Goal: Entertainment & Leisure: Consume media (video, audio)

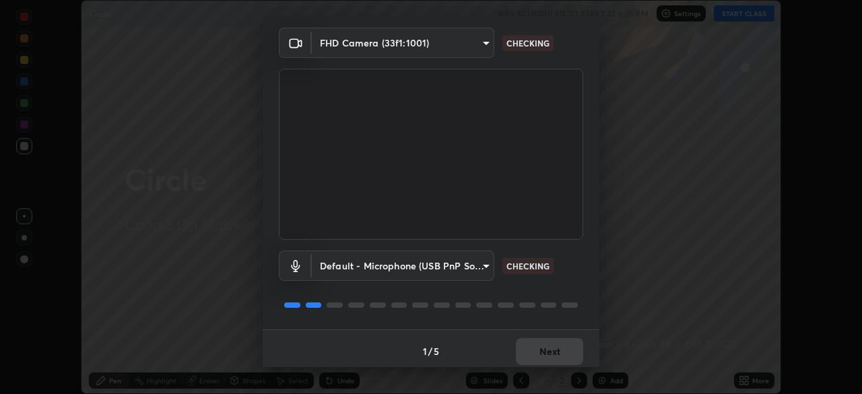
scroll to position [48, 0]
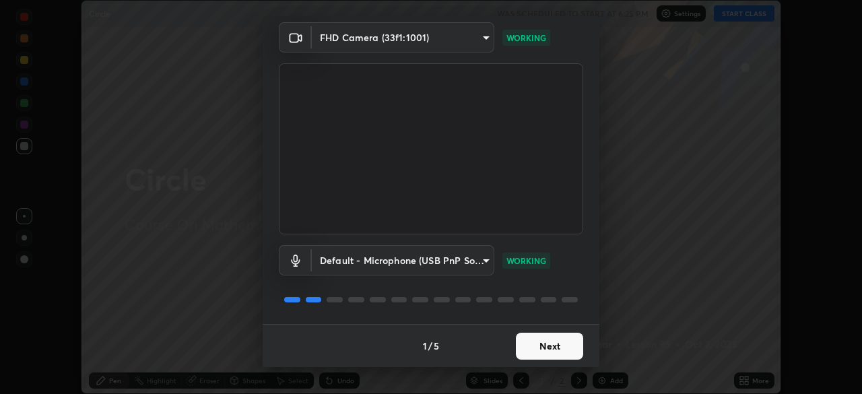
click at [545, 341] on button "Next" at bounding box center [549, 346] width 67 height 27
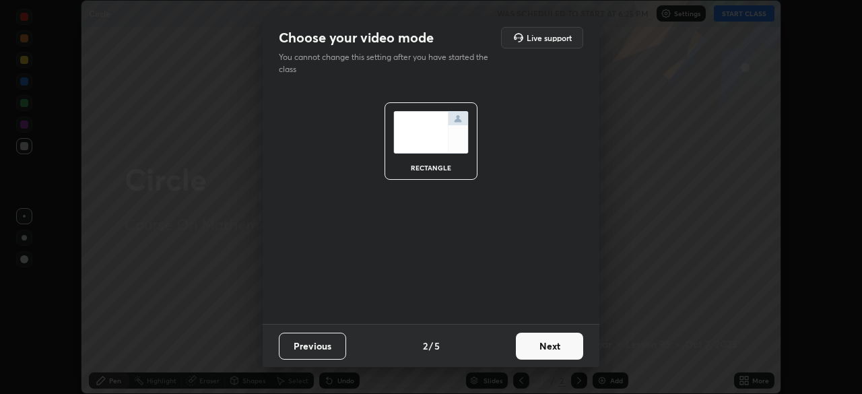
scroll to position [0, 0]
click at [545, 347] on button "Next" at bounding box center [549, 346] width 67 height 27
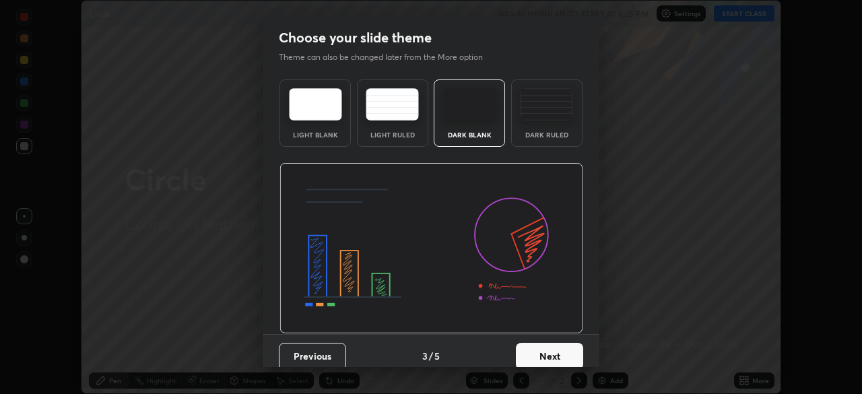
click at [543, 351] on button "Next" at bounding box center [549, 356] width 67 height 27
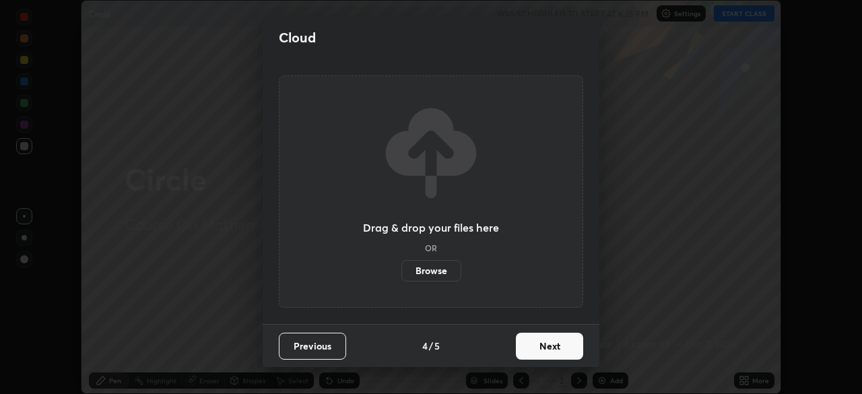
click at [547, 347] on button "Next" at bounding box center [549, 346] width 67 height 27
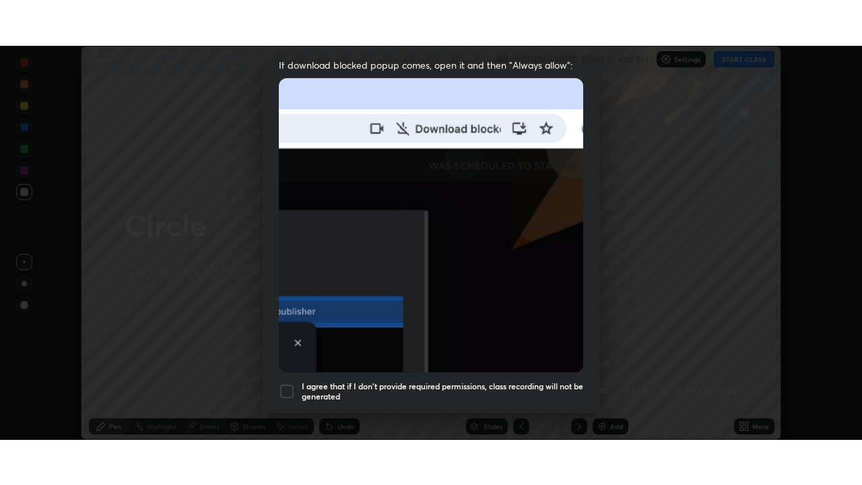
scroll to position [323, 0]
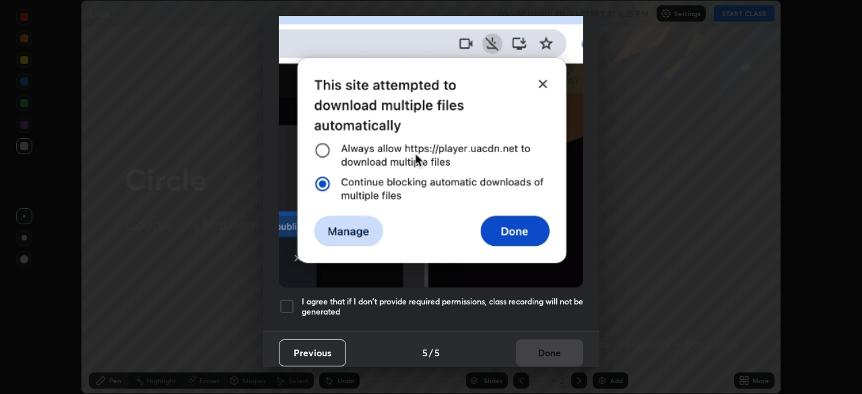
click at [296, 301] on div "I agree that if I don't provide required permissions, class recording will not …" at bounding box center [431, 306] width 304 height 16
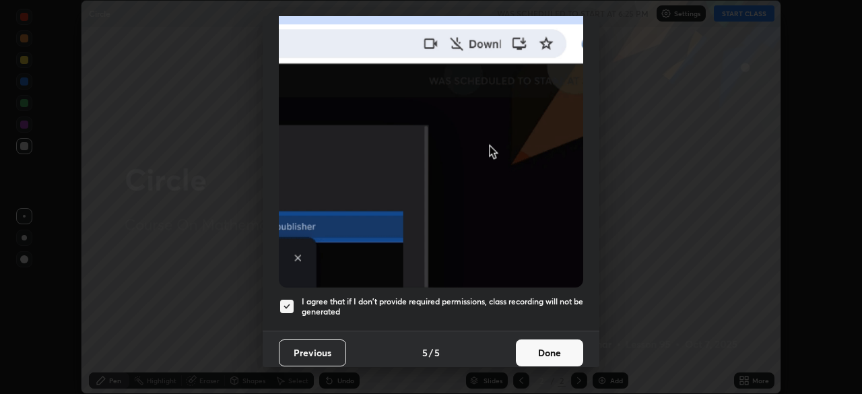
click at [534, 346] on button "Done" at bounding box center [549, 352] width 67 height 27
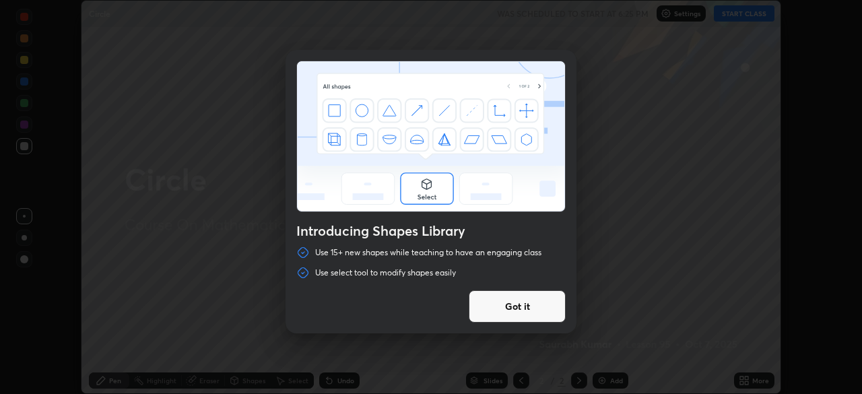
click at [529, 304] on button "Got it" at bounding box center [517, 306] width 97 height 32
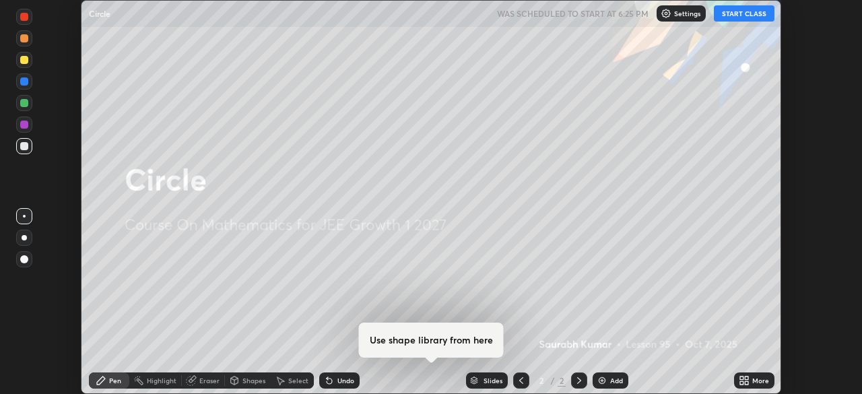
click at [744, 380] on icon at bounding box center [744, 380] width 11 height 11
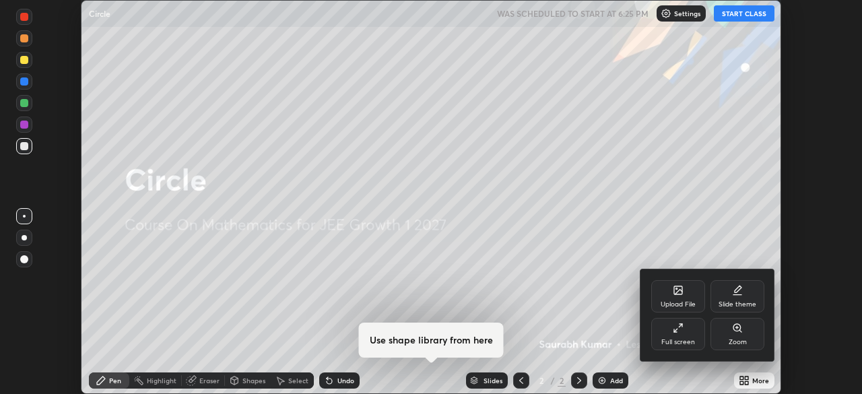
click at [685, 327] on div "Full screen" at bounding box center [678, 334] width 54 height 32
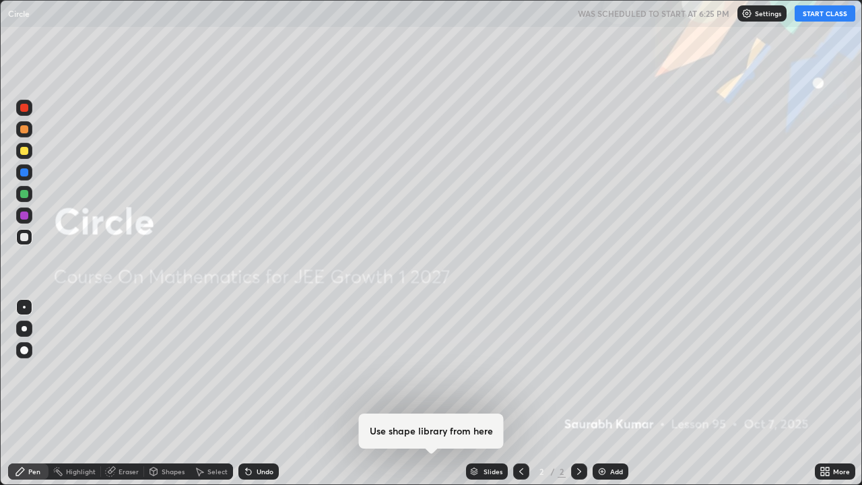
scroll to position [485, 862]
click at [821, 15] on button "START CLASS" at bounding box center [824, 13] width 61 height 16
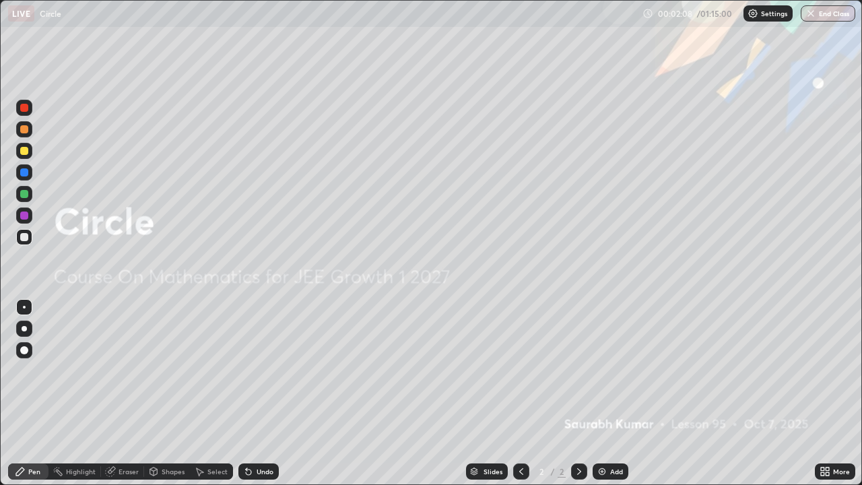
click at [605, 393] on img at bounding box center [602, 471] width 11 height 11
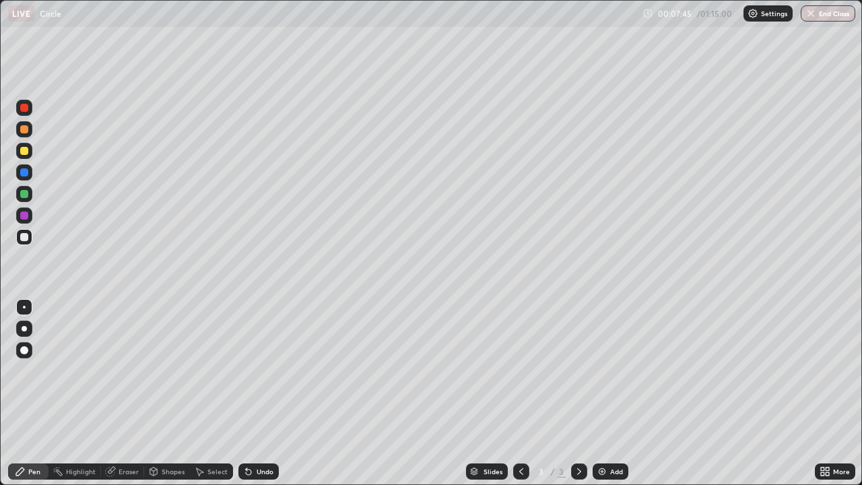
click at [603, 393] on img at bounding box center [602, 471] width 11 height 11
click at [599, 393] on img at bounding box center [602, 471] width 11 height 11
click at [597, 393] on img at bounding box center [602, 471] width 11 height 11
click at [125, 393] on div "Eraser" at bounding box center [128, 471] width 20 height 7
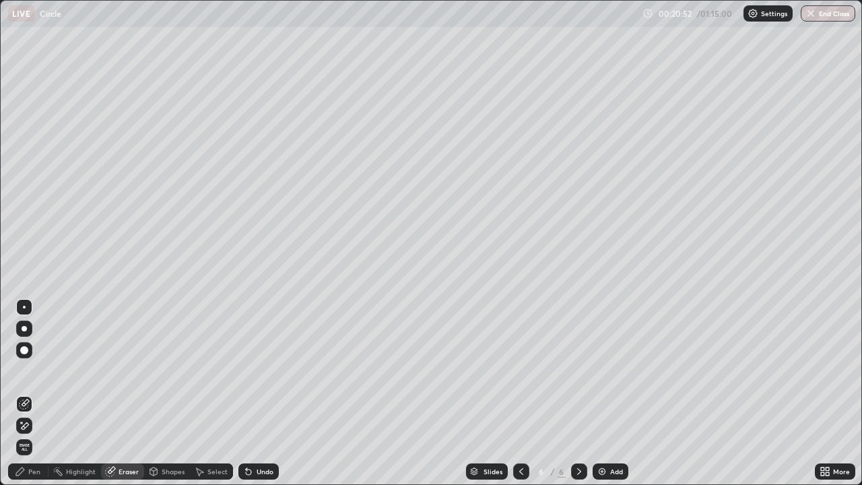
click at [30, 393] on div "Pen" at bounding box center [28, 471] width 40 height 16
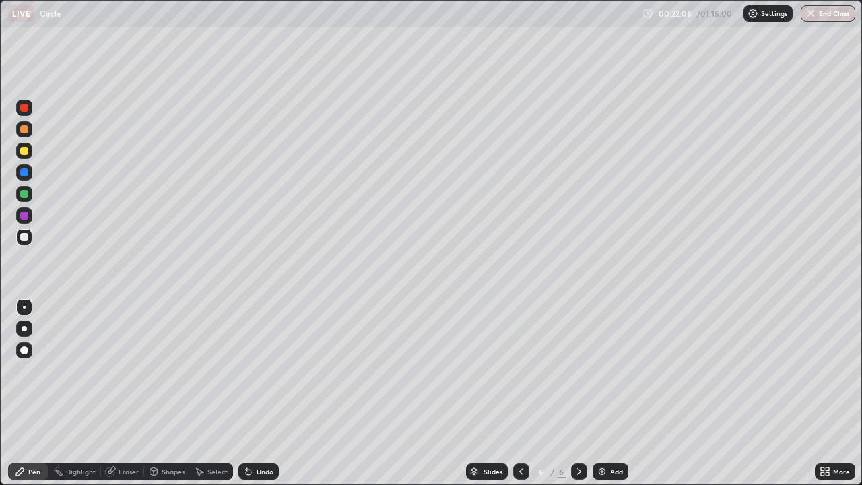
click at [604, 393] on img at bounding box center [602, 471] width 11 height 11
click at [244, 393] on icon at bounding box center [248, 471] width 11 height 11
click at [246, 393] on div "Undo" at bounding box center [258, 471] width 40 height 16
click at [252, 393] on icon at bounding box center [248, 471] width 11 height 11
click at [252, 393] on div "Undo" at bounding box center [258, 471] width 40 height 16
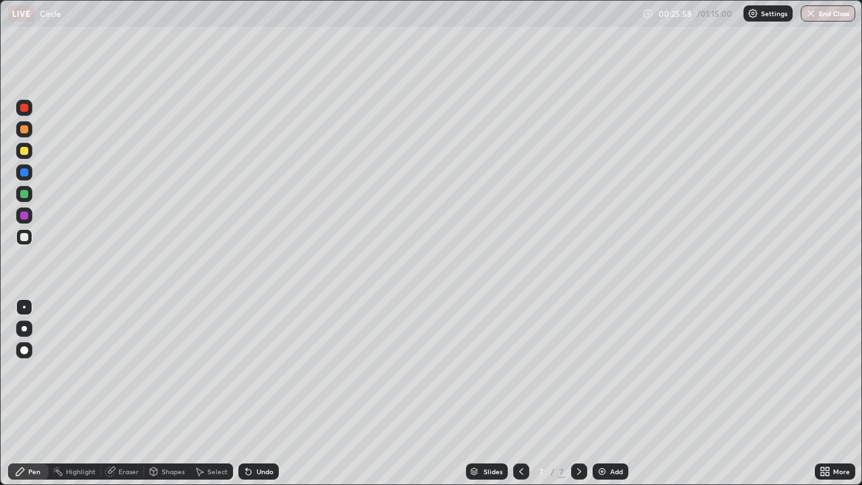
click at [601, 393] on img at bounding box center [602, 471] width 11 height 11
click at [250, 393] on icon at bounding box center [248, 471] width 11 height 11
click at [246, 393] on icon at bounding box center [246, 468] width 1 height 1
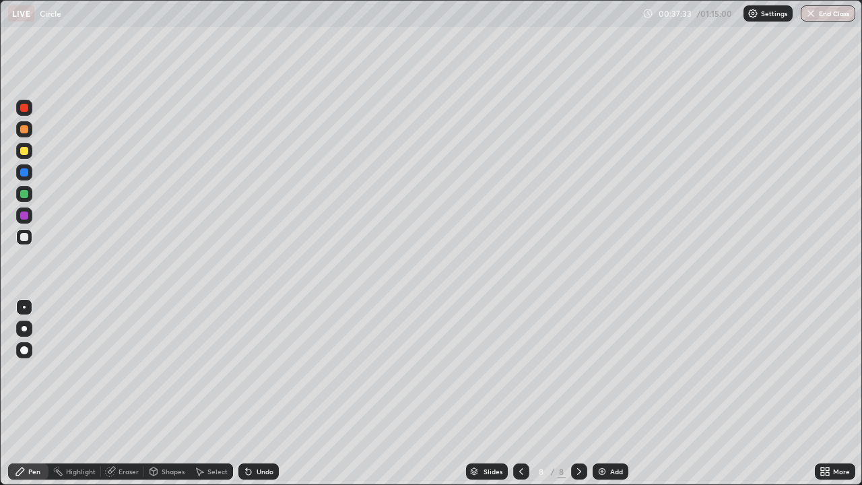
click at [598, 393] on img at bounding box center [602, 471] width 11 height 11
click at [249, 393] on icon at bounding box center [248, 471] width 11 height 11
click at [251, 393] on icon at bounding box center [248, 471] width 11 height 11
click at [257, 393] on div "Undo" at bounding box center [265, 471] width 17 height 7
click at [123, 393] on div "Eraser" at bounding box center [128, 471] width 20 height 7
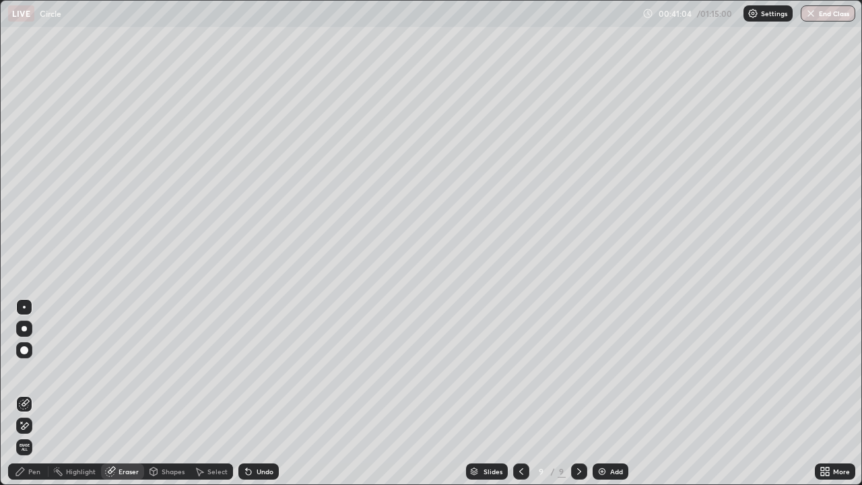
click at [22, 352] on div at bounding box center [24, 350] width 8 height 8
click at [30, 393] on div "Pen" at bounding box center [34, 471] width 12 height 7
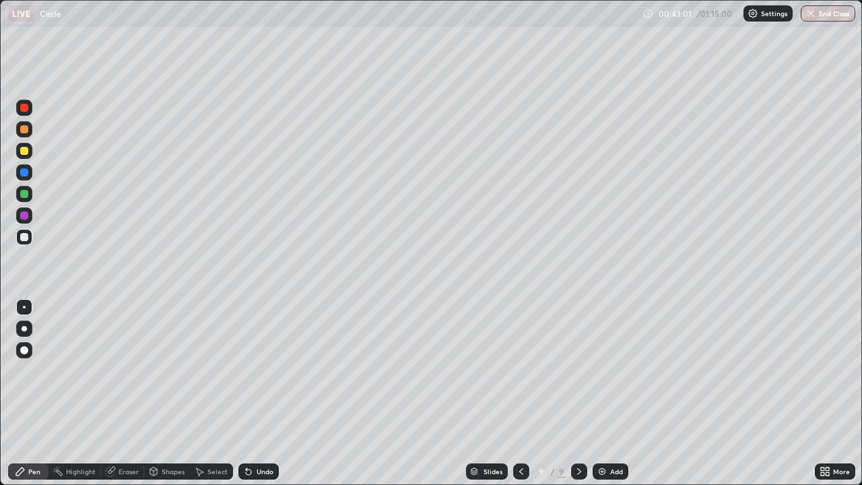
click at [600, 393] on img at bounding box center [602, 471] width 11 height 11
click at [246, 393] on icon at bounding box center [248, 471] width 5 height 5
click at [249, 393] on icon at bounding box center [248, 471] width 11 height 11
click at [599, 393] on img at bounding box center [602, 471] width 11 height 11
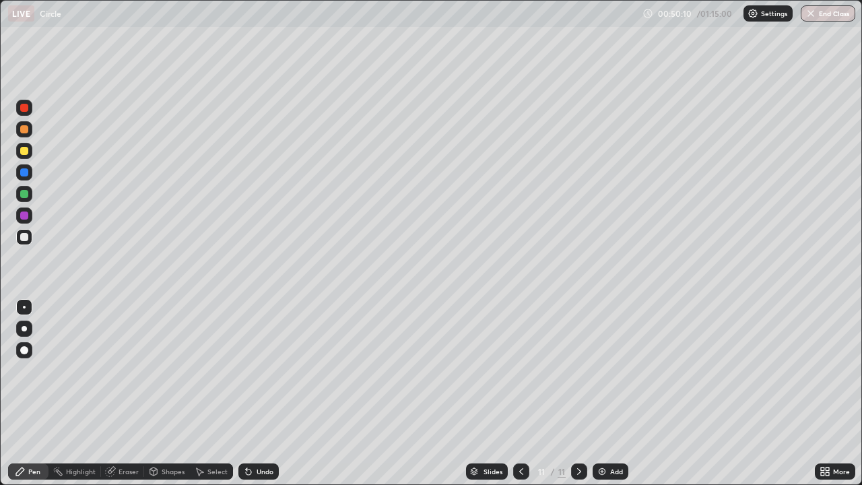
click at [130, 393] on div "Eraser" at bounding box center [128, 471] width 20 height 7
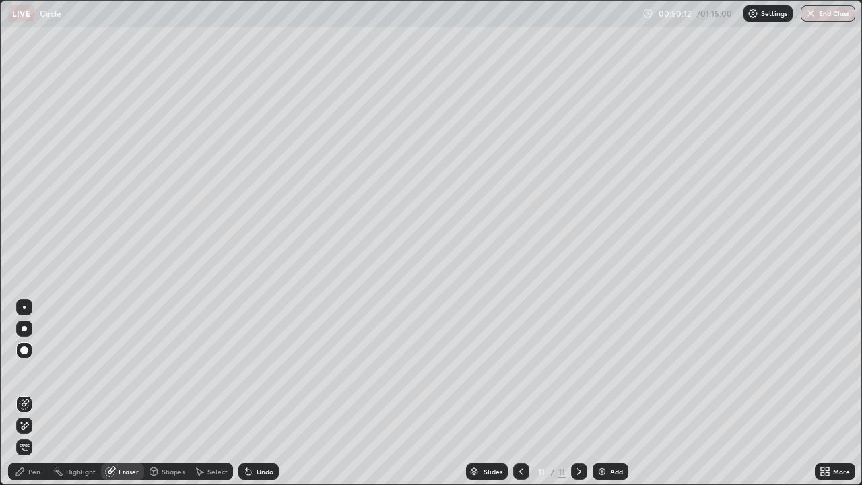
click at [40, 393] on div "Pen" at bounding box center [28, 471] width 40 height 16
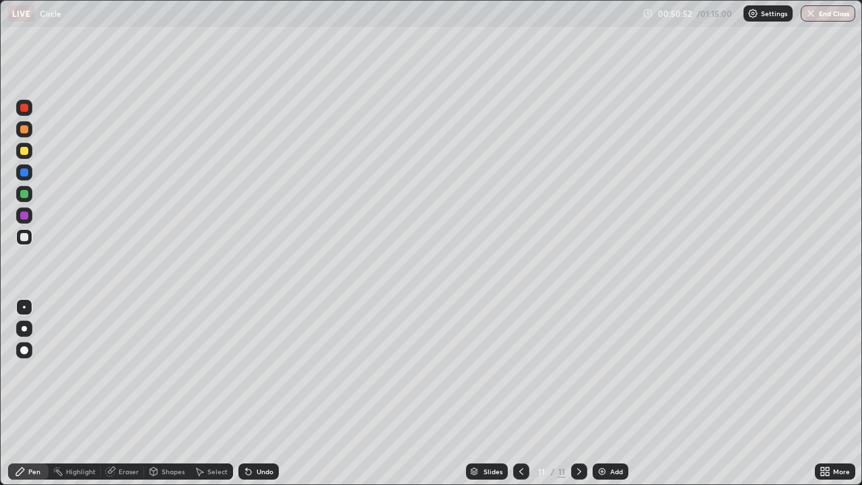
click at [246, 393] on icon at bounding box center [248, 471] width 5 height 5
click at [246, 393] on icon at bounding box center [246, 468] width 1 height 1
click at [602, 393] on img at bounding box center [602, 471] width 11 height 11
click at [819, 13] on button "End Class" at bounding box center [828, 13] width 55 height 16
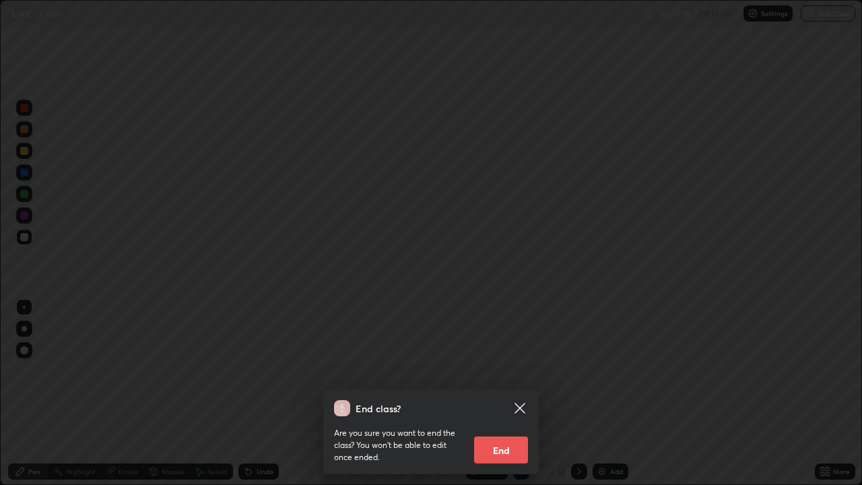
click at [508, 393] on button "End" at bounding box center [501, 449] width 54 height 27
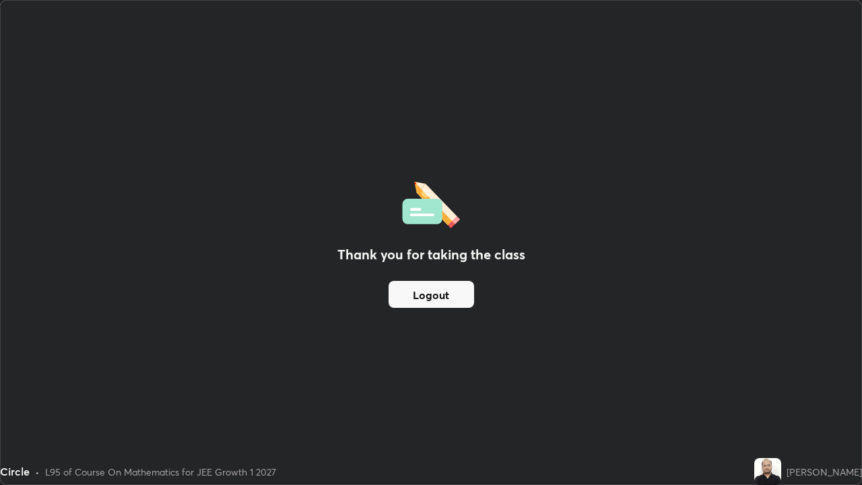
click at [434, 292] on button "Logout" at bounding box center [431, 294] width 86 height 27
click at [430, 292] on button "Logout" at bounding box center [431, 294] width 86 height 27
click at [417, 291] on button "Logout" at bounding box center [431, 294] width 86 height 27
click at [78, 286] on div "Thank you for taking the class Logout" at bounding box center [431, 242] width 860 height 483
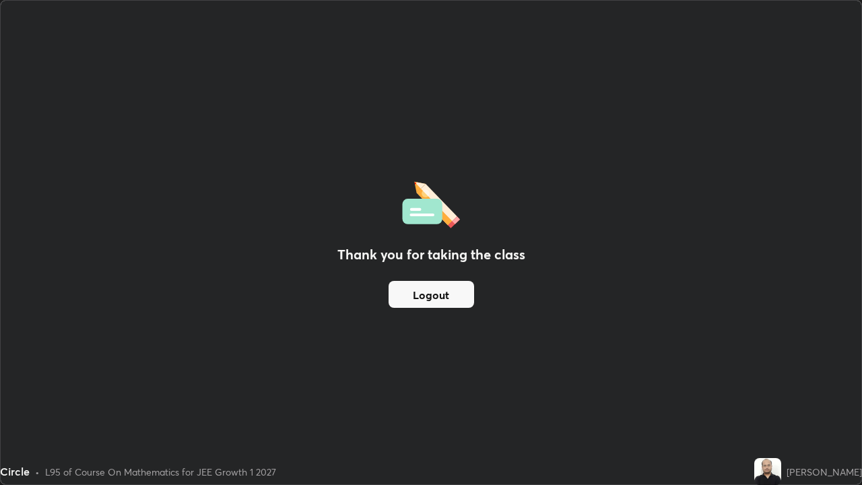
click at [84, 289] on div "Thank you for taking the class Logout" at bounding box center [431, 242] width 860 height 483
click at [117, 264] on div "Thank you for taking the class Logout" at bounding box center [431, 242] width 860 height 483
click at [162, 261] on div "Thank you for taking the class Logout" at bounding box center [431, 242] width 860 height 483
click at [189, 279] on div "Thank you for taking the class Logout" at bounding box center [431, 242] width 860 height 483
click at [158, 209] on div "Thank you for taking the class Logout" at bounding box center [431, 242] width 860 height 483
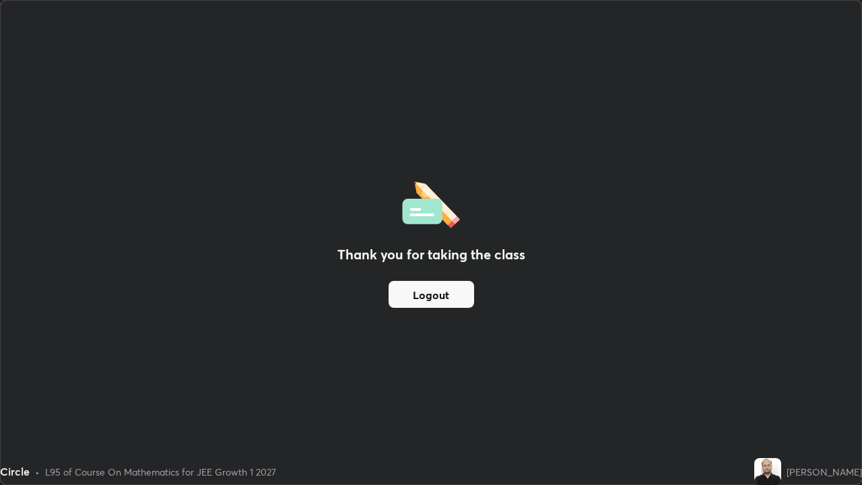
click at [151, 209] on div "Thank you for taking the class Logout" at bounding box center [431, 242] width 860 height 483
click at [57, 265] on div "Thank you for taking the class Logout" at bounding box center [431, 242] width 860 height 483
click at [108, 291] on div "Thank you for taking the class Logout" at bounding box center [431, 242] width 860 height 483
click at [164, 308] on div "Thank you for taking the class Logout" at bounding box center [431, 242] width 860 height 483
click at [231, 298] on div "Thank you for taking the class Logout" at bounding box center [431, 242] width 860 height 483
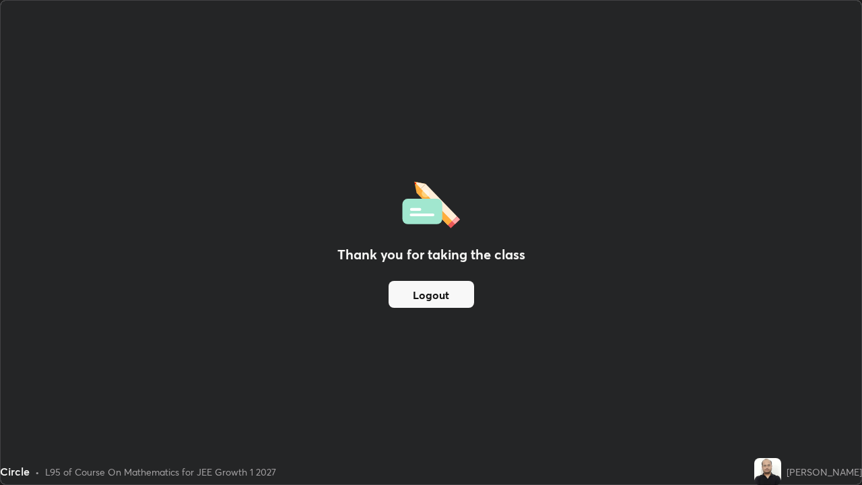
click at [241, 279] on div "Thank you for taking the class Logout" at bounding box center [431, 242] width 860 height 483
click at [243, 271] on div "Thank you for taking the class Logout" at bounding box center [431, 242] width 860 height 483
click at [244, 252] on div "Thank you for taking the class Logout" at bounding box center [431, 242] width 860 height 483
click at [224, 189] on div "Thank you for taking the class Logout" at bounding box center [431, 242] width 860 height 483
click at [231, 209] on div "Thank you for taking the class Logout" at bounding box center [431, 242] width 860 height 483
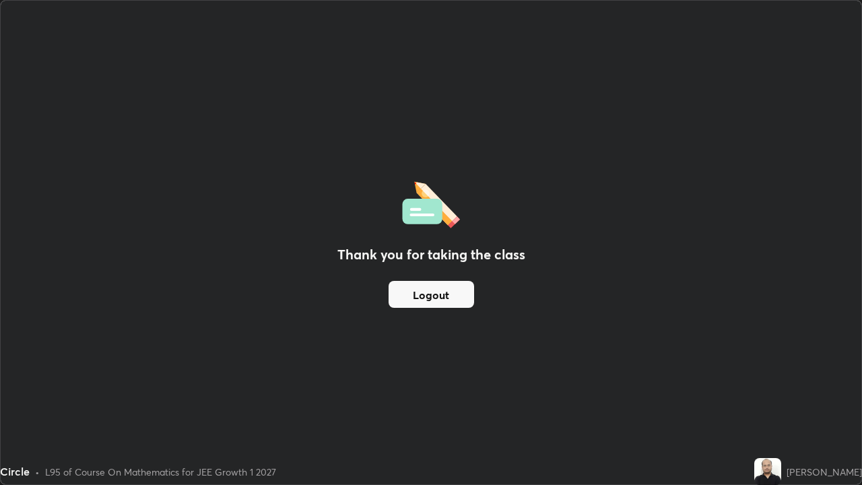
click at [248, 254] on div "Thank you for taking the class Logout" at bounding box center [431, 242] width 860 height 483
click at [248, 285] on div "Thank you for taking the class Logout" at bounding box center [431, 242] width 860 height 483
click at [236, 273] on div "Thank you for taking the class Logout" at bounding box center [431, 242] width 860 height 483
click at [219, 250] on div "Thank you for taking the class Logout" at bounding box center [431, 242] width 860 height 483
click at [198, 232] on div "Thank you for taking the class Logout" at bounding box center [431, 242] width 860 height 483
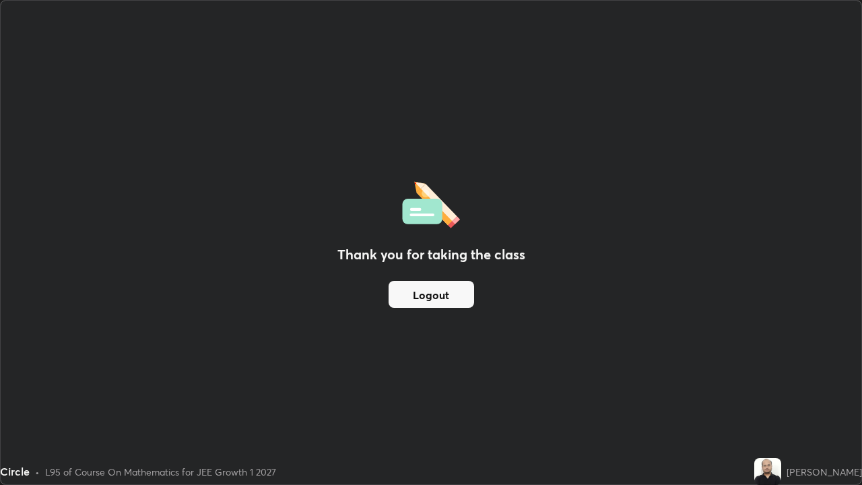
click at [176, 211] on div "Thank you for taking the class Logout" at bounding box center [431, 242] width 860 height 483
click at [150, 199] on div "Thank you for taking the class Logout" at bounding box center [431, 242] width 860 height 483
click at [147, 189] on div "Thank you for taking the class Logout" at bounding box center [431, 242] width 860 height 483
click at [135, 198] on div "Thank you for taking the class Logout" at bounding box center [431, 242] width 860 height 483
click at [121, 227] on div "Thank you for taking the class Logout" at bounding box center [431, 242] width 860 height 483
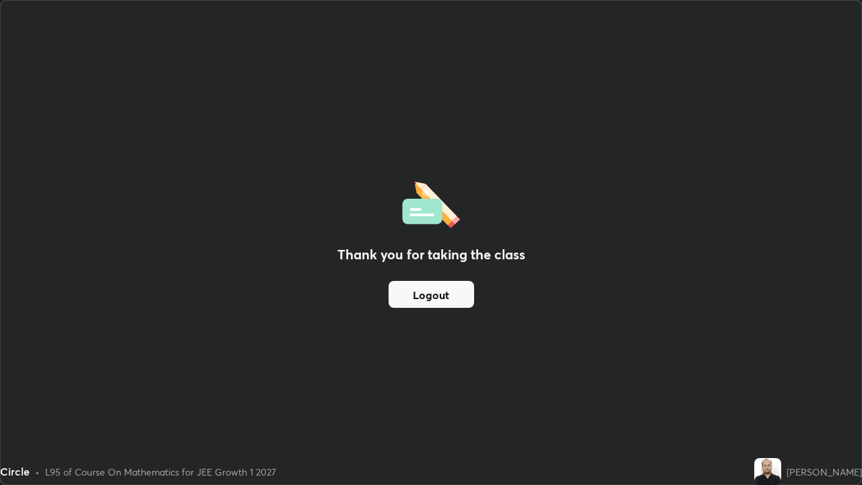
click at [144, 262] on div "Thank you for taking the class Logout" at bounding box center [431, 242] width 860 height 483
click at [188, 298] on div "Thank you for taking the class Logout" at bounding box center [431, 242] width 860 height 483
click at [195, 336] on div "Thank you for taking the class Logout" at bounding box center [431, 242] width 860 height 483
click at [136, 334] on div "Thank you for taking the class Logout" at bounding box center [431, 242] width 860 height 483
click at [74, 365] on div "Thank you for taking the class Logout" at bounding box center [431, 242] width 860 height 483
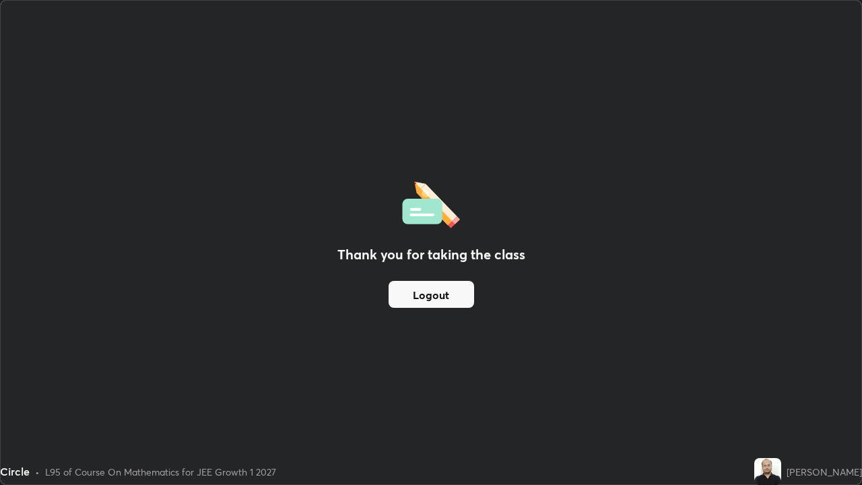
click at [118, 191] on div "Thank you for taking the class Logout" at bounding box center [431, 242] width 860 height 483
click at [125, 170] on div "Thank you for taking the class Logout" at bounding box center [431, 242] width 860 height 483
click at [219, 209] on div "Thank you for taking the class Logout" at bounding box center [431, 242] width 860 height 483
click at [223, 226] on div "Thank you for taking the class Logout" at bounding box center [431, 242] width 860 height 483
click at [219, 231] on div "Thank you for taking the class Logout" at bounding box center [431, 242] width 860 height 483
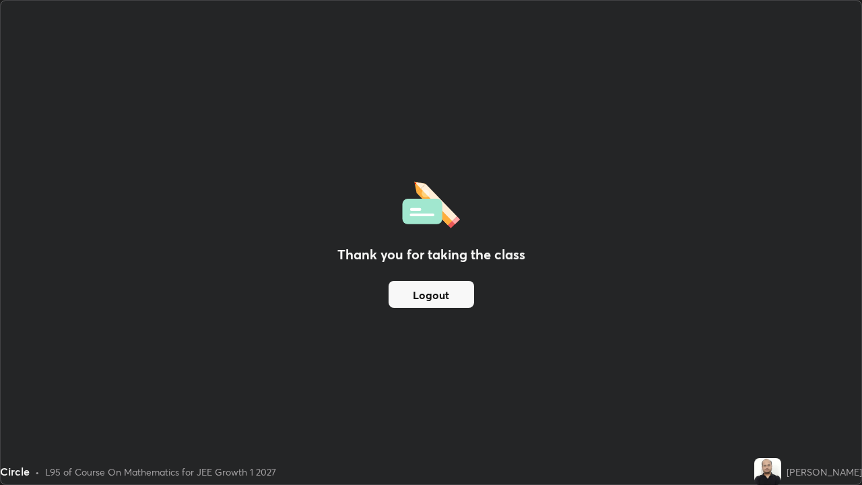
click at [178, 222] on div "Thank you for taking the class Logout" at bounding box center [431, 242] width 860 height 483
click at [177, 216] on div "Thank you for taking the class Logout" at bounding box center [431, 242] width 860 height 483
click at [174, 215] on div "Thank you for taking the class Logout" at bounding box center [431, 242] width 860 height 483
click at [170, 213] on div "Thank you for taking the class Logout" at bounding box center [431, 242] width 860 height 483
click at [168, 214] on div "Thank you for taking the class Logout" at bounding box center [431, 242] width 860 height 483
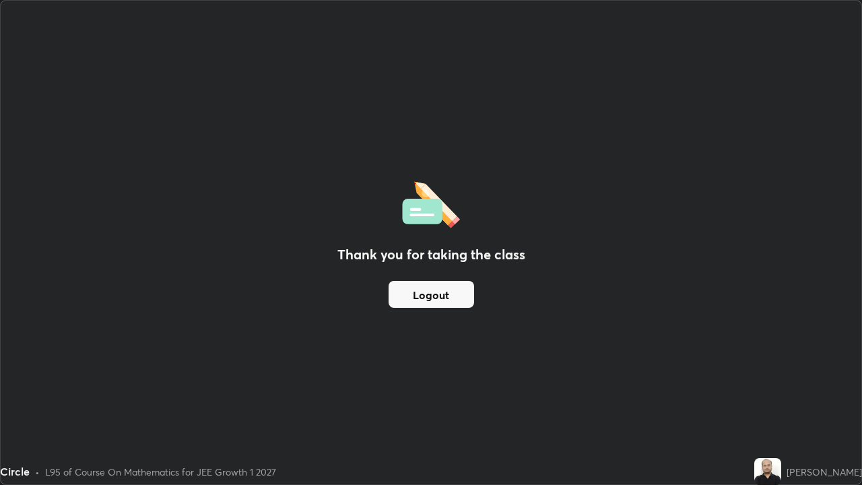
click at [165, 215] on div "Thank you for taking the class Logout" at bounding box center [431, 242] width 860 height 483
click at [131, 212] on div "Thank you for taking the class Logout" at bounding box center [431, 242] width 860 height 483
click at [132, 220] on div "Thank you for taking the class Logout" at bounding box center [431, 242] width 860 height 483
click at [133, 237] on div "Thank you for taking the class Logout" at bounding box center [431, 242] width 860 height 483
click at [138, 257] on div "Thank you for taking the class Logout" at bounding box center [431, 242] width 860 height 483
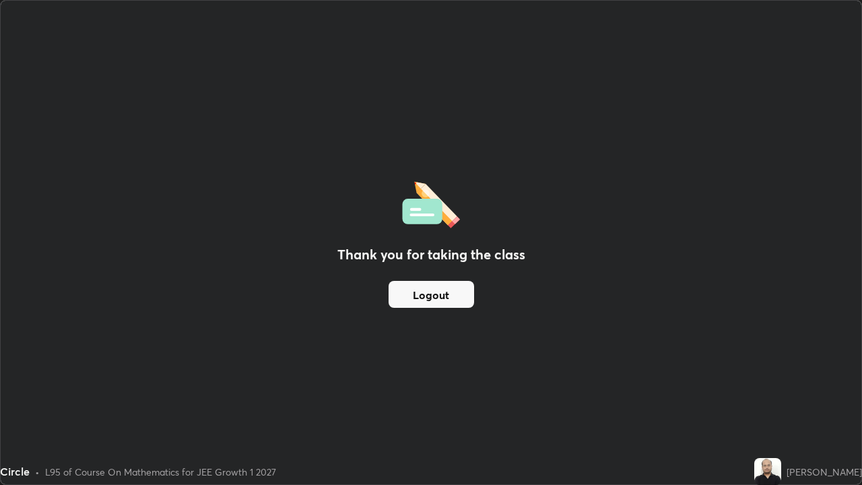
click at [145, 277] on div "Thank you for taking the class Logout" at bounding box center [431, 242] width 860 height 483
click at [154, 294] on div "Thank you for taking the class Logout" at bounding box center [431, 242] width 860 height 483
click at [164, 308] on div "Thank you for taking the class Logout" at bounding box center [431, 242] width 860 height 483
click at [68, 386] on div "Thank you for taking the class Logout" at bounding box center [431, 242] width 860 height 483
click at [59, 294] on div "Thank you for taking the class Logout" at bounding box center [431, 242] width 860 height 483
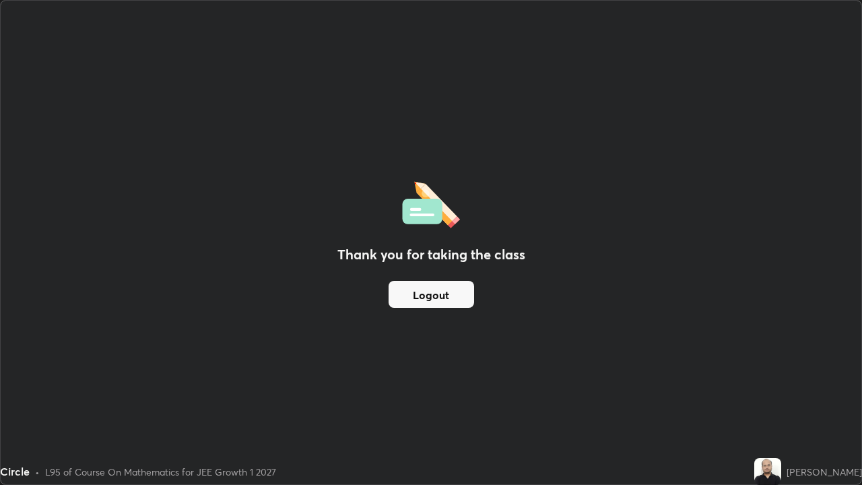
click at [53, 255] on div "Thank you for taking the class Logout" at bounding box center [431, 242] width 860 height 483
click at [65, 224] on div "Thank you for taking the class Logout" at bounding box center [431, 242] width 860 height 483
click at [72, 205] on div "Thank you for taking the class Logout" at bounding box center [431, 242] width 860 height 483
click at [79, 182] on div "Thank you for taking the class Logout" at bounding box center [431, 242] width 860 height 483
click at [94, 160] on div "Thank you for taking the class Logout" at bounding box center [431, 242] width 860 height 483
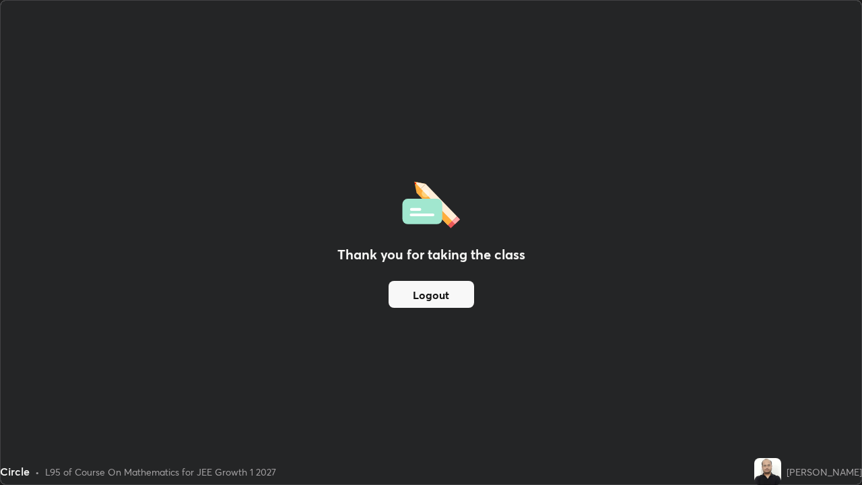
click at [90, 163] on div "Thank you for taking the class Logout" at bounding box center [431, 242] width 860 height 483
click at [90, 167] on div "Thank you for taking the class Logout" at bounding box center [431, 242] width 860 height 483
click at [90, 170] on div "Thank you for taking the class Logout" at bounding box center [431, 242] width 860 height 483
click at [97, 198] on div "Thank you for taking the class Logout" at bounding box center [431, 242] width 860 height 483
click at [96, 201] on div "Thank you for taking the class Logout" at bounding box center [431, 242] width 860 height 483
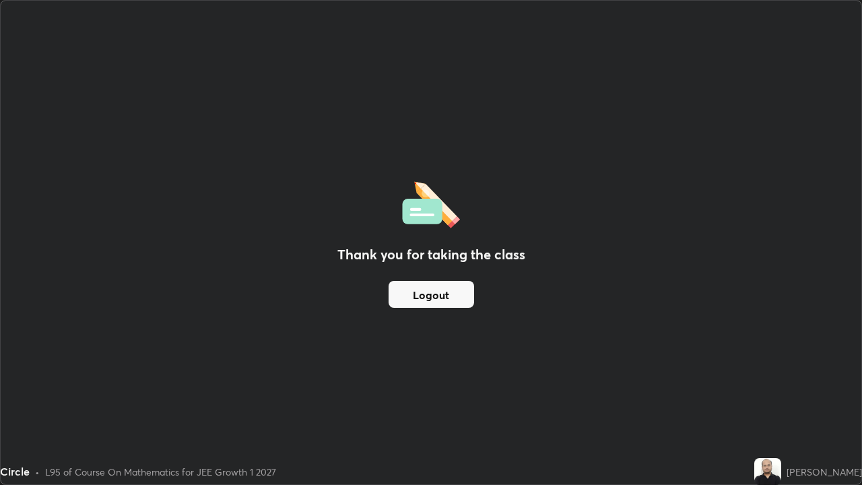
click at [98, 223] on div "Thank you for taking the class Logout" at bounding box center [431, 242] width 860 height 483
click at [103, 247] on div "Thank you for taking the class Logout" at bounding box center [431, 242] width 860 height 483
click at [125, 284] on div "Thank you for taking the class Logout" at bounding box center [431, 242] width 860 height 483
click at [187, 377] on div "Thank you for taking the class Logout" at bounding box center [431, 242] width 860 height 483
click at [195, 386] on div "Thank you for taking the class Logout" at bounding box center [431, 242] width 860 height 483
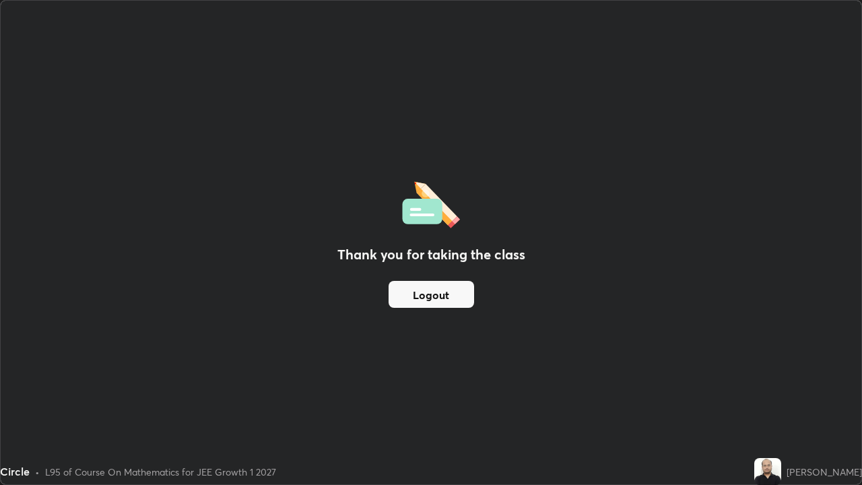
click at [57, 393] on div "Thank you for taking the class Logout" at bounding box center [431, 242] width 860 height 483
click at [50, 393] on div "Thank you for taking the class Logout" at bounding box center [431, 242] width 860 height 483
click at [110, 393] on div "Thank you for taking the class Logout" at bounding box center [431, 242] width 860 height 483
click at [126, 393] on div "Thank you for taking the class Logout" at bounding box center [431, 242] width 860 height 483
click at [117, 393] on div "Circle • L95 of Course On Mathematics for JEE Growth 1 2027" at bounding box center [374, 471] width 749 height 27
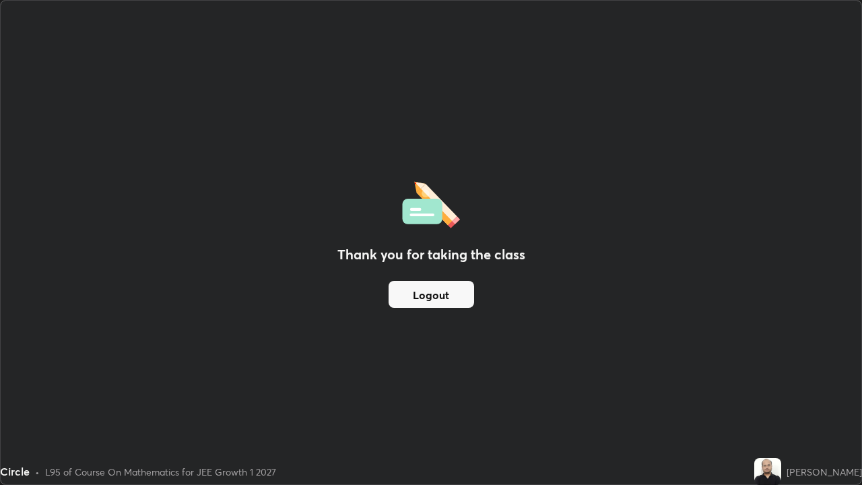
click at [90, 322] on div "Thank you for taking the class Logout" at bounding box center [431, 242] width 860 height 483
click at [78, 281] on div "Thank you for taking the class Logout" at bounding box center [431, 242] width 860 height 483
click at [87, 197] on div "Thank you for taking the class Logout" at bounding box center [431, 242] width 860 height 483
